Goal: Understand process/instructions

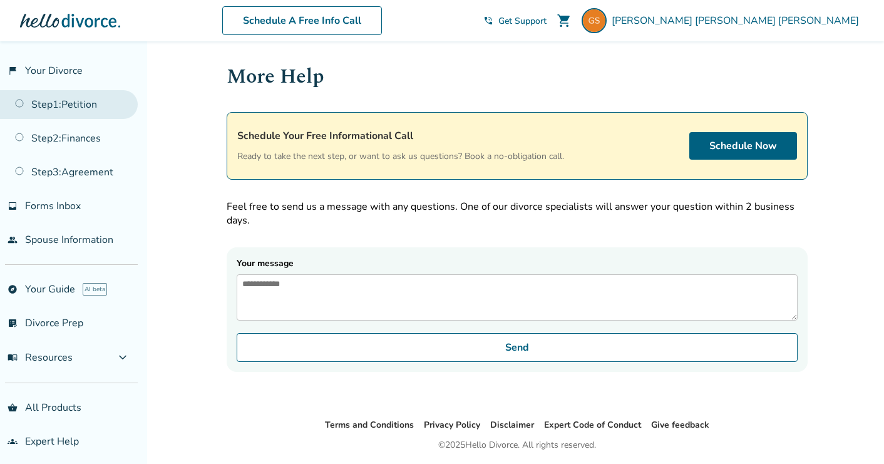
click at [74, 106] on link "Step 1 : Petition" at bounding box center [69, 104] width 138 height 29
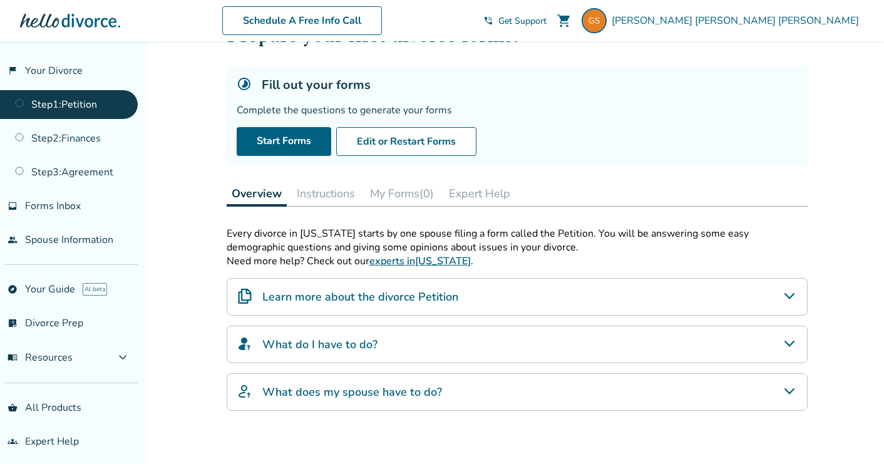
scroll to position [56, 0]
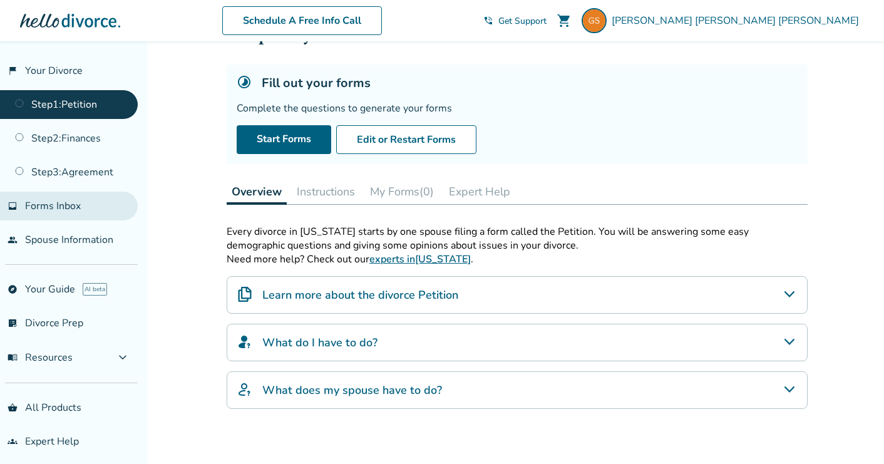
click at [112, 213] on link "inbox Forms Inbox" at bounding box center [69, 206] width 138 height 29
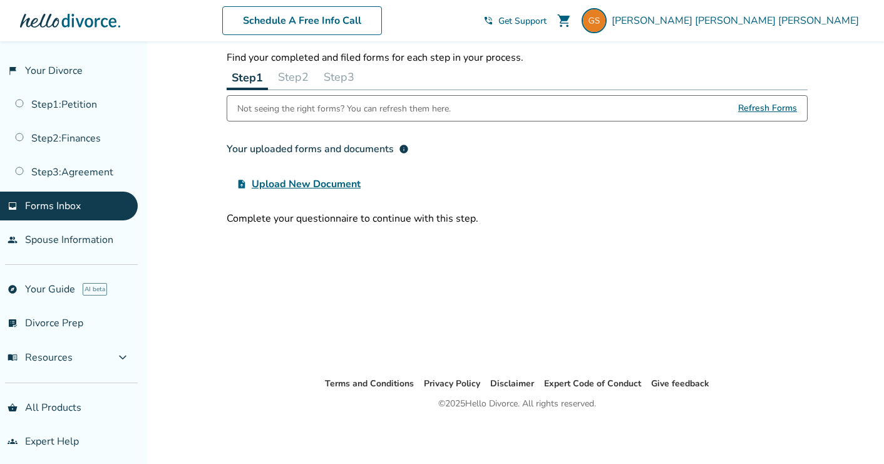
scroll to position [41, 0]
click at [106, 105] on link "Step 1 : Petition" at bounding box center [69, 104] width 138 height 29
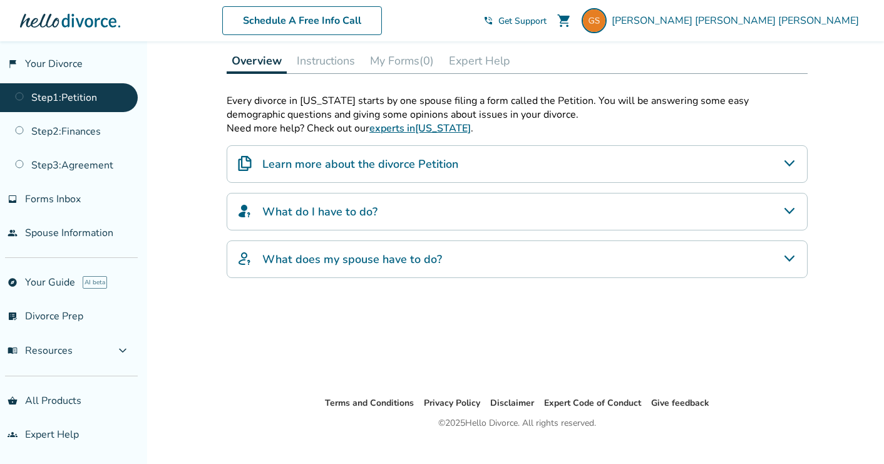
scroll to position [207, 0]
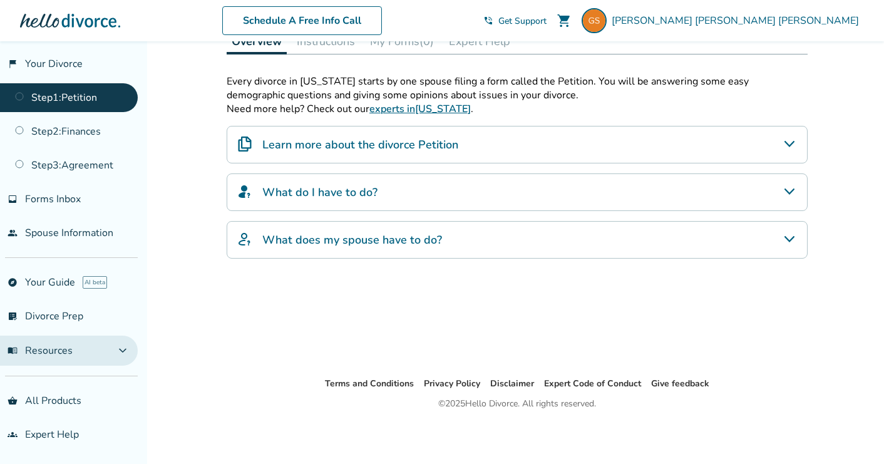
click at [79, 356] on button "menu_book Resources expand_more" at bounding box center [69, 350] width 138 height 30
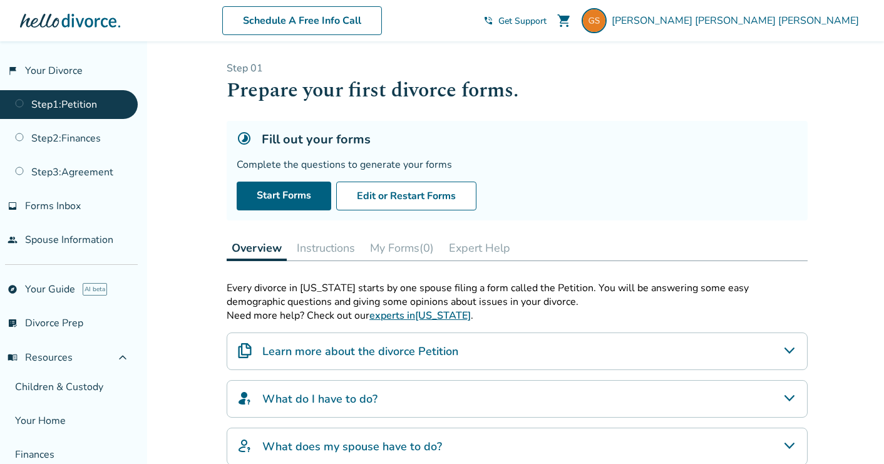
scroll to position [0, 0]
